Goal: Transaction & Acquisition: Purchase product/service

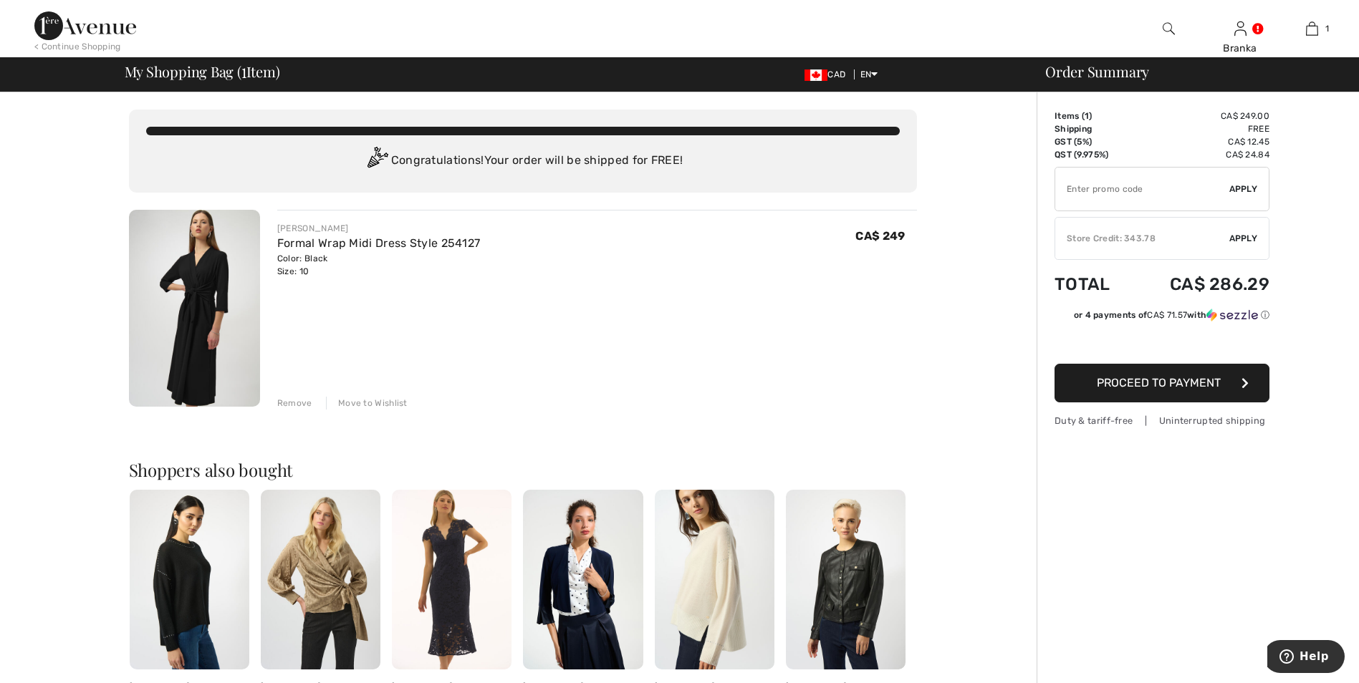
click at [1237, 243] on span "Apply" at bounding box center [1243, 238] width 29 height 13
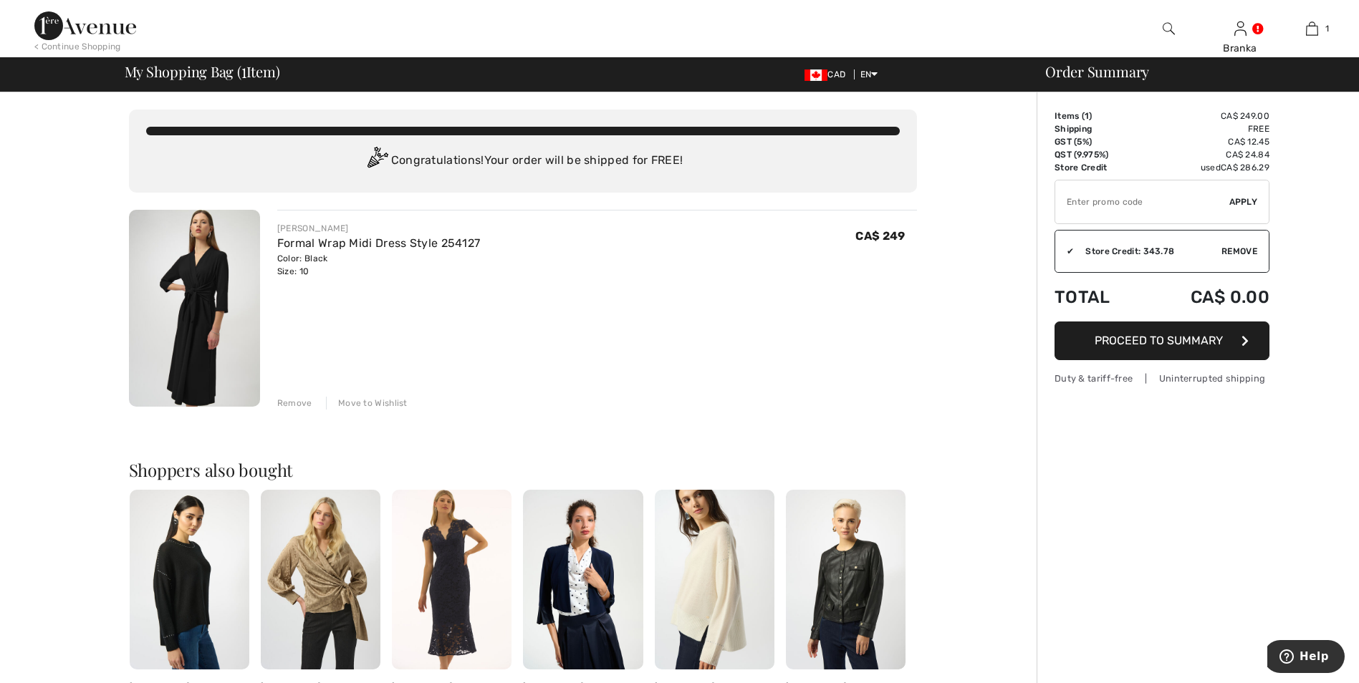
click at [1234, 341] on button "Proceed to Summary" at bounding box center [1161, 341] width 215 height 39
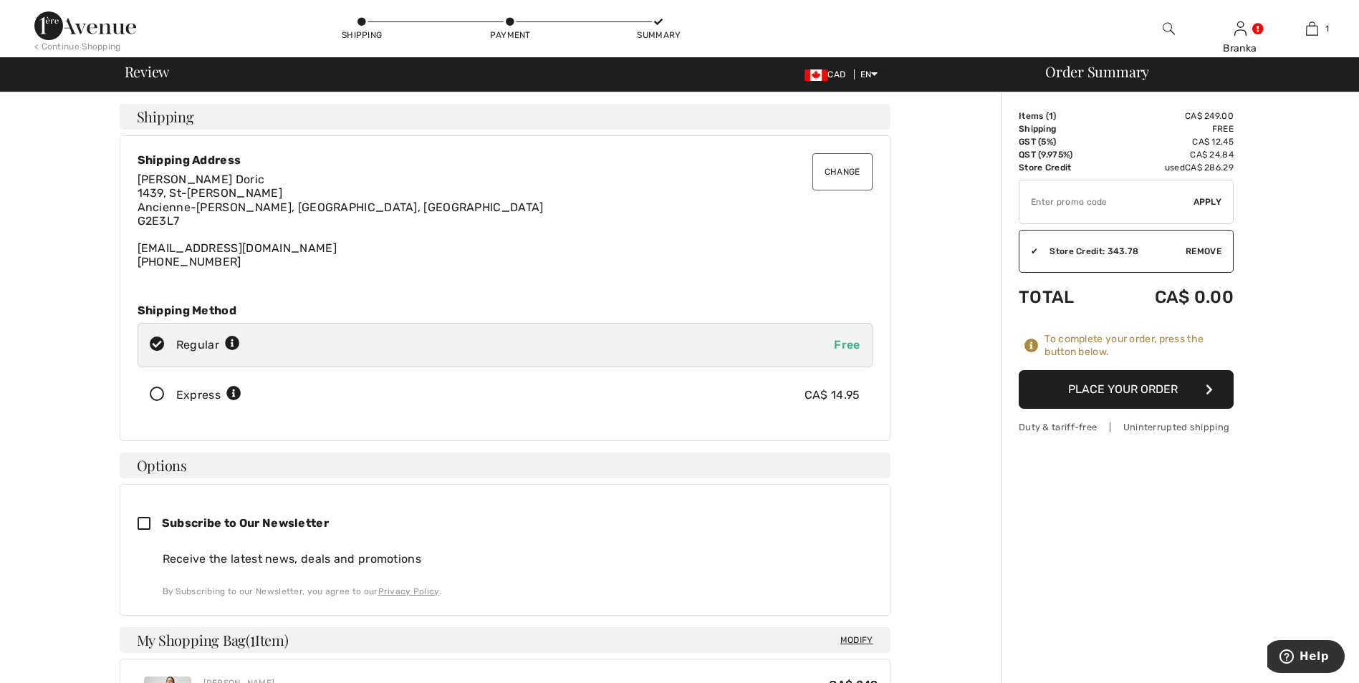
click at [1189, 387] on button "Place Your Order" at bounding box center [1126, 389] width 215 height 39
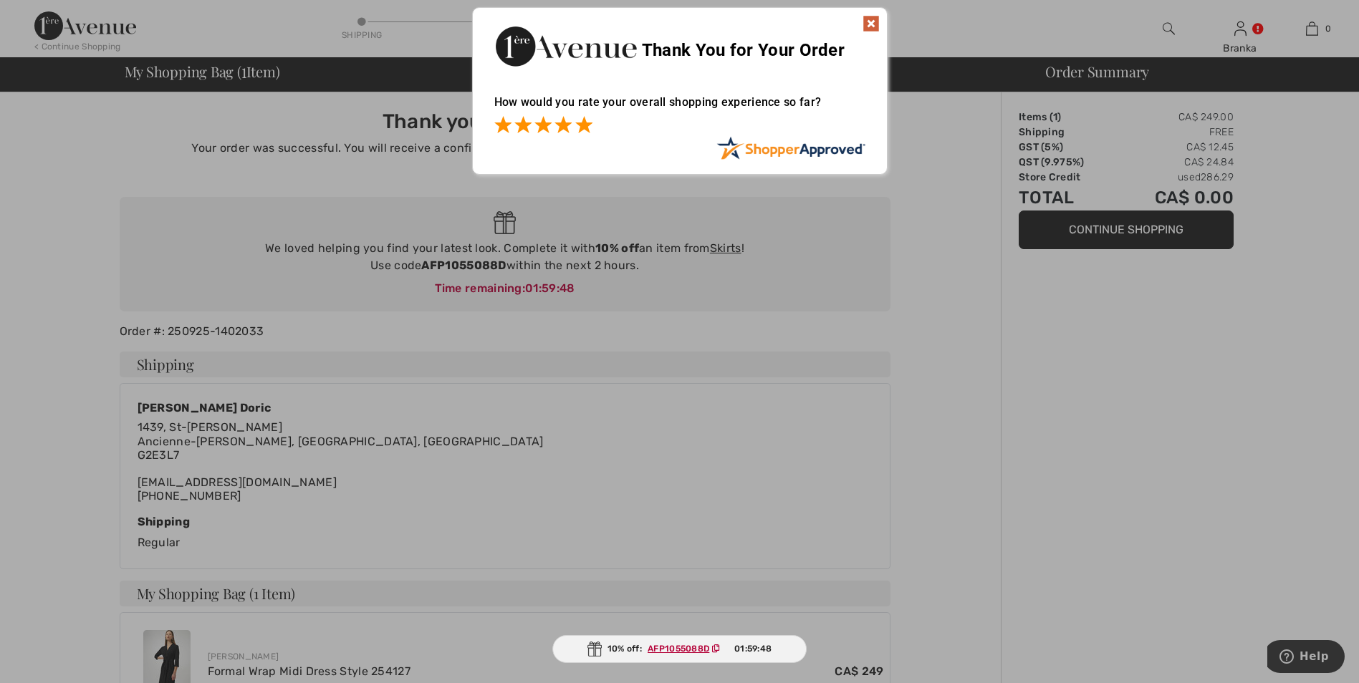
click at [580, 117] on span at bounding box center [583, 124] width 17 height 17
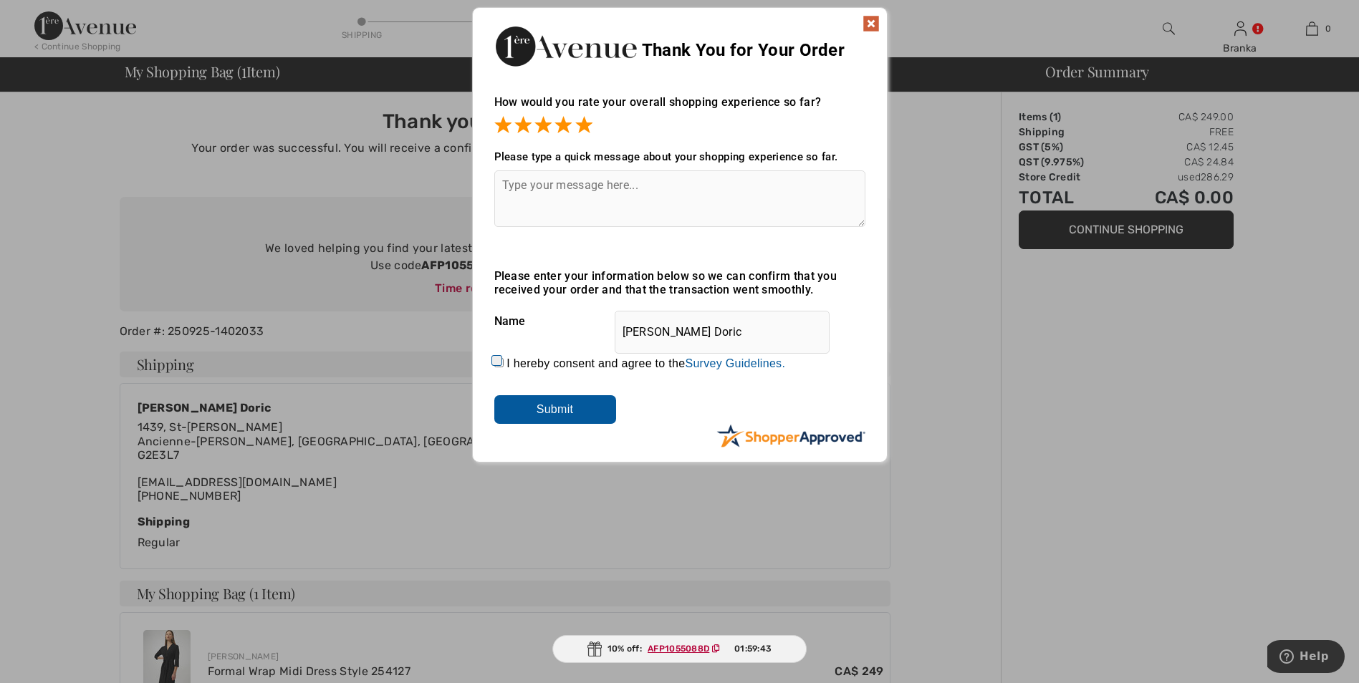
click at [874, 23] on img at bounding box center [870, 23] width 17 height 17
